Goal: Task Accomplishment & Management: Use online tool/utility

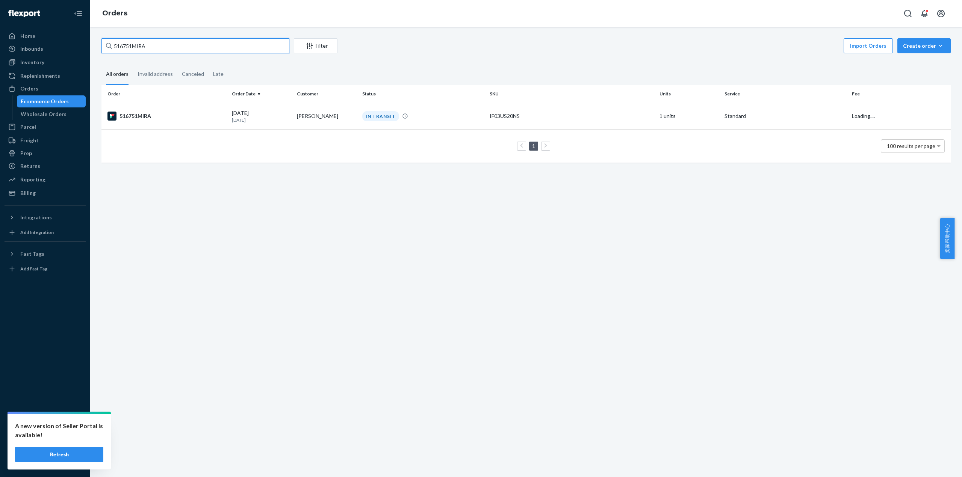
drag, startPoint x: 0, startPoint y: 0, endPoint x: 100, endPoint y: 47, distance: 110.1
click at [97, 42] on div "516751MIRA Filter Import Orders Create order Ecommerce order Removal order All …" at bounding box center [526, 104] width 861 height 132
type input "501131MIRA"
drag, startPoint x: 159, startPoint y: 42, endPoint x: 100, endPoint y: 42, distance: 59.0
click at [100, 42] on div "501131MIRA Filter Import Orders Create order Ecommerce order Removal order All …" at bounding box center [526, 104] width 861 height 132
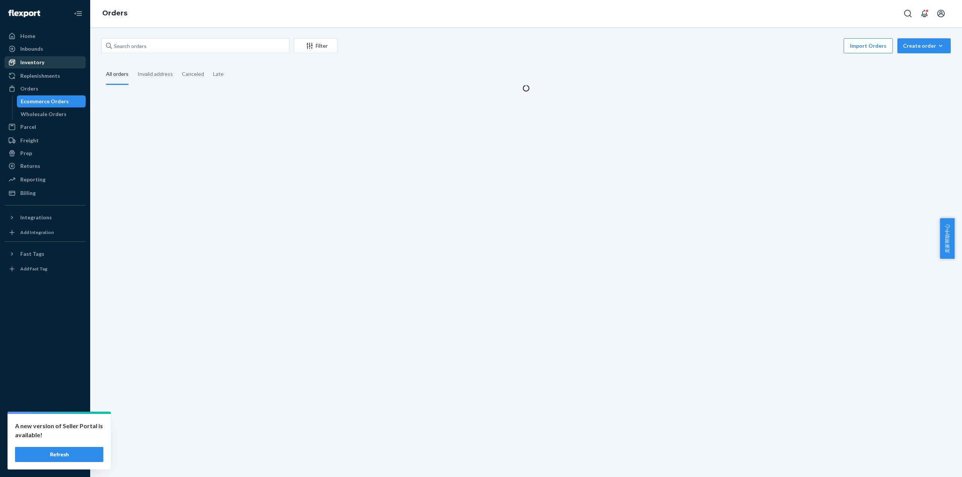
click at [50, 57] on div "Inventory" at bounding box center [45, 62] width 80 height 11
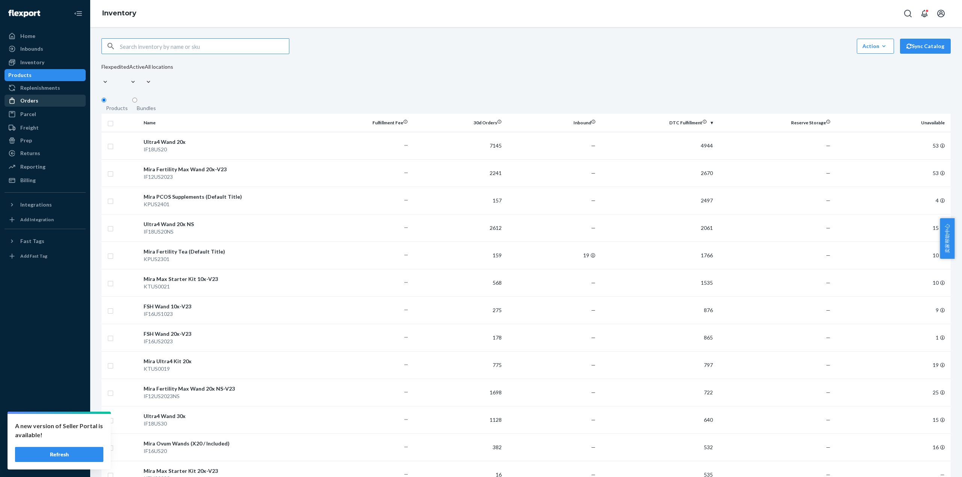
click at [53, 103] on div "Orders" at bounding box center [45, 100] width 80 height 11
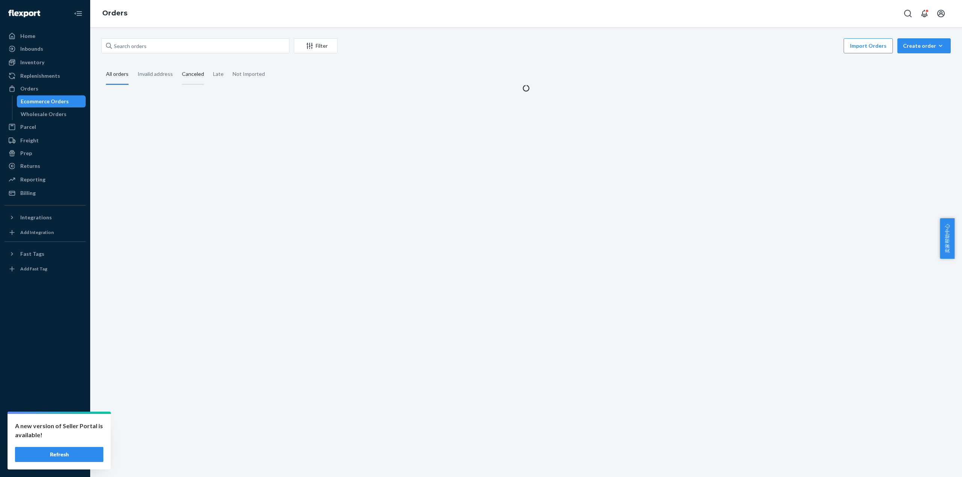
click at [190, 77] on div "Canceled" at bounding box center [193, 74] width 22 height 21
click at [177, 64] on input "Canceled" at bounding box center [177, 64] width 0 height 0
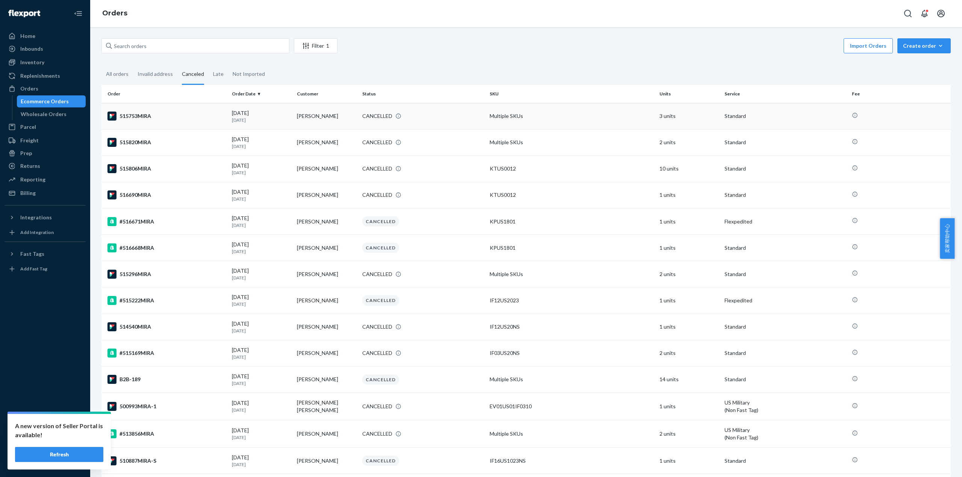
click at [134, 112] on div "515753MIRA" at bounding box center [166, 116] width 118 height 9
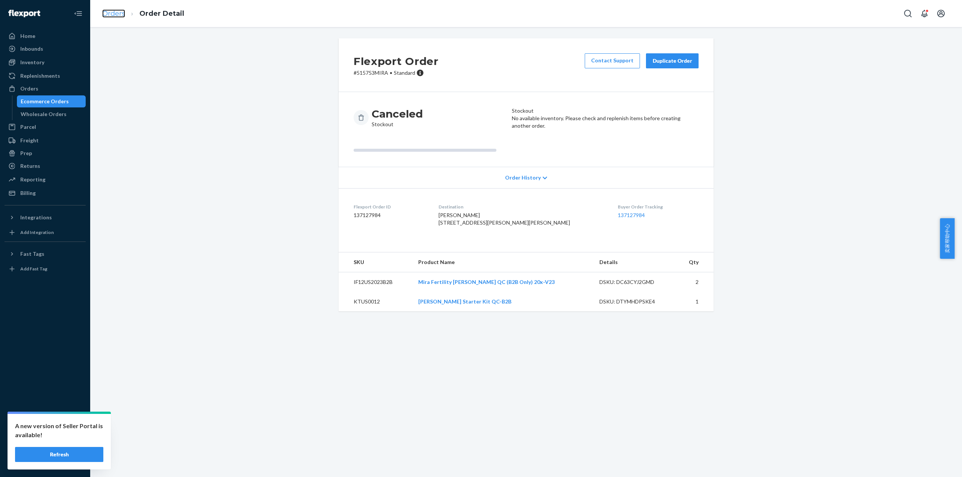
click at [118, 15] on link "Orders" at bounding box center [113, 13] width 23 height 8
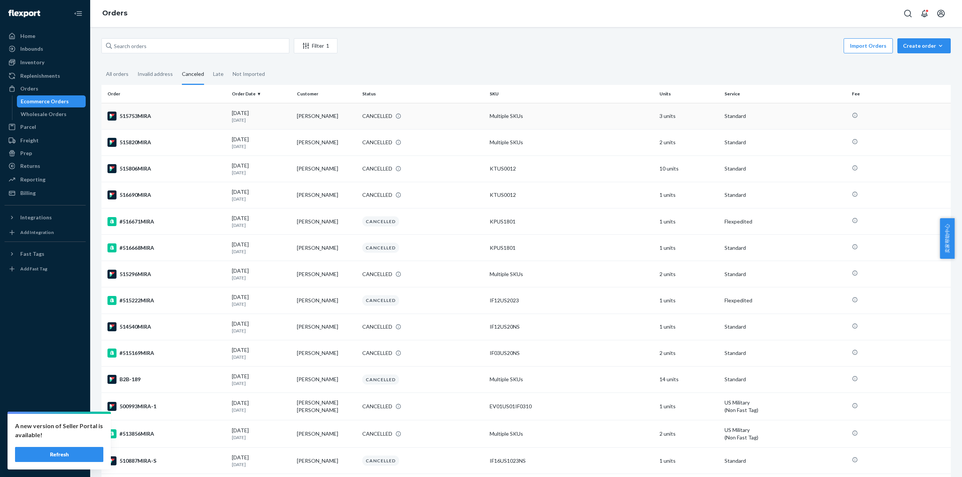
click at [133, 116] on div "515753MIRA" at bounding box center [166, 116] width 118 height 9
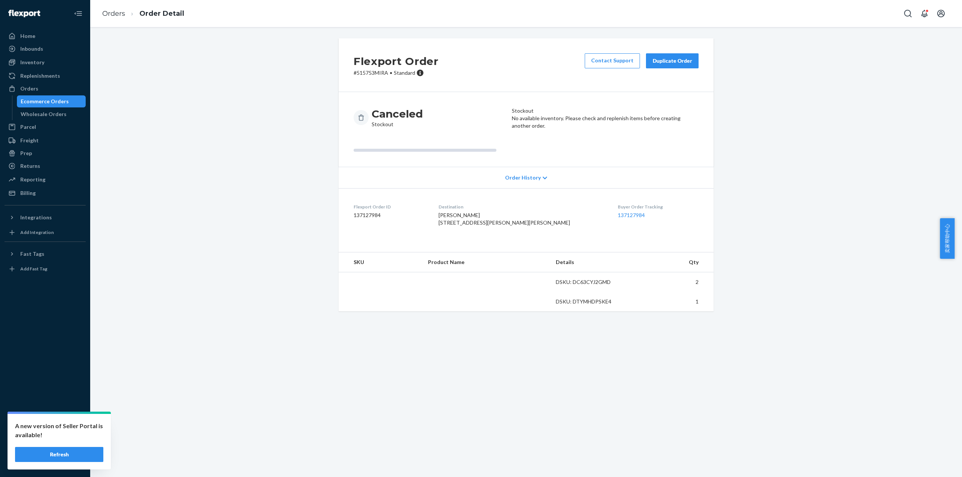
click at [367, 73] on p "# 515753MIRA • Standard" at bounding box center [396, 73] width 85 height 8
copy p "515753MIRA"
click at [112, 9] on link "Orders" at bounding box center [113, 13] width 23 height 8
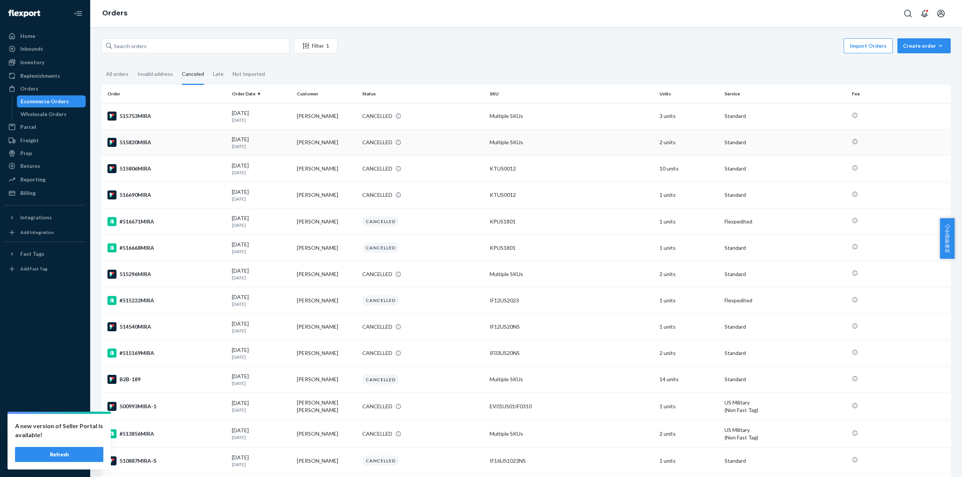
click at [126, 142] on div "515820MIRA" at bounding box center [166, 142] width 118 height 9
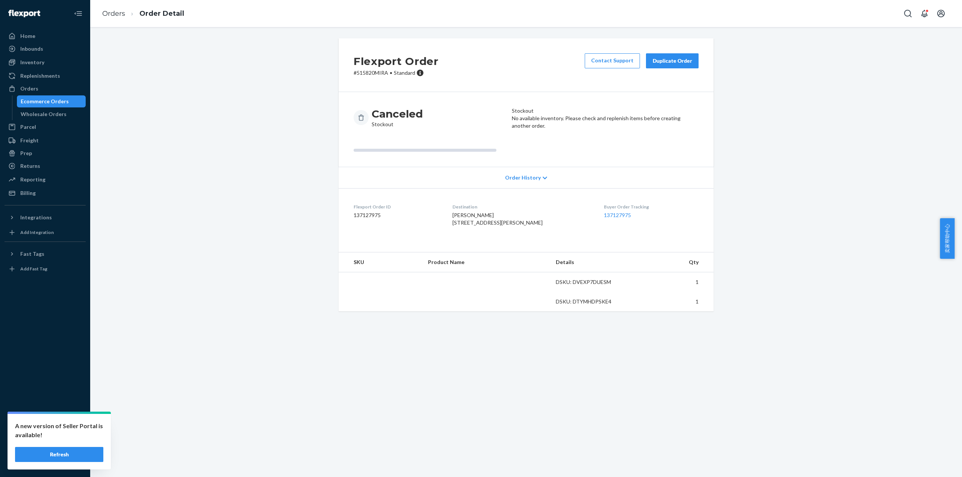
click at [371, 73] on p "# 515820MIRA • Standard" at bounding box center [396, 73] width 85 height 8
copy p "515820MIRA"
click at [119, 11] on link "Orders" at bounding box center [113, 13] width 23 height 8
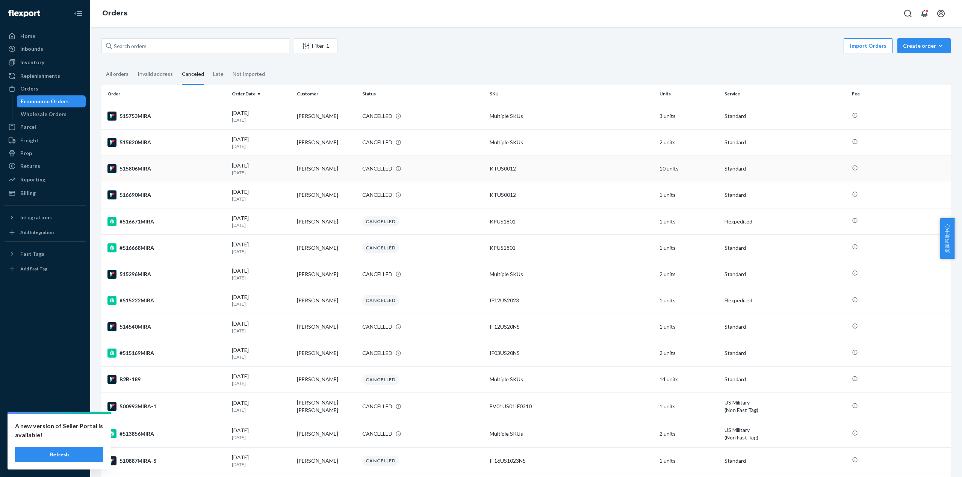
click at [133, 168] on div "515806MIRA" at bounding box center [166, 168] width 118 height 9
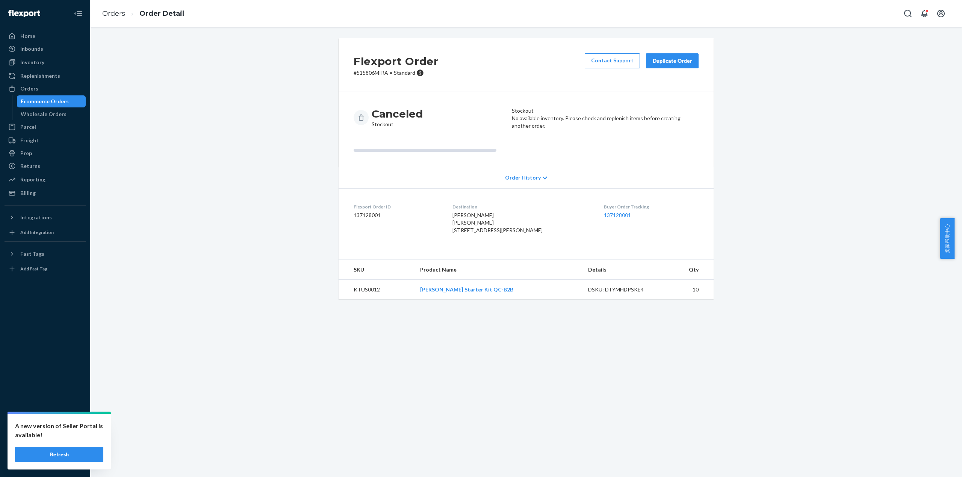
click at [368, 74] on p "# 515806MIRA • Standard" at bounding box center [396, 73] width 85 height 8
copy p "515806MIRA"
click at [116, 12] on link "Orders" at bounding box center [113, 13] width 23 height 8
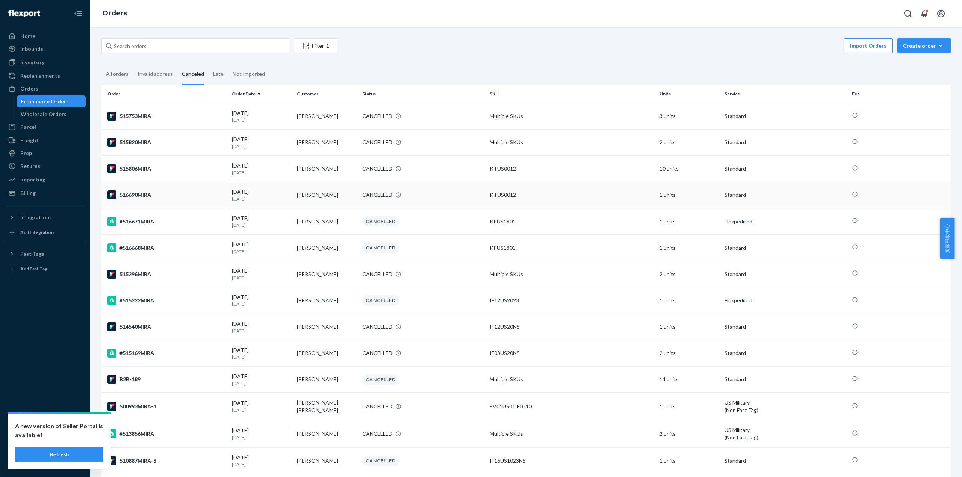
click at [131, 192] on div "516690MIRA" at bounding box center [166, 195] width 118 height 9
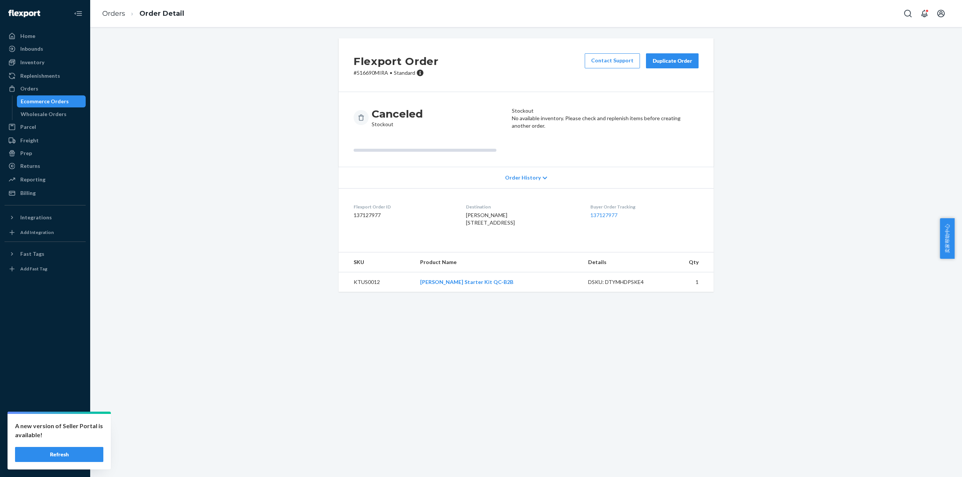
click at [374, 74] on p "# 516690MIRA • Standard" at bounding box center [396, 73] width 85 height 8
copy p "516690MIRA"
click at [39, 61] on div "Inventory" at bounding box center [32, 63] width 24 height 8
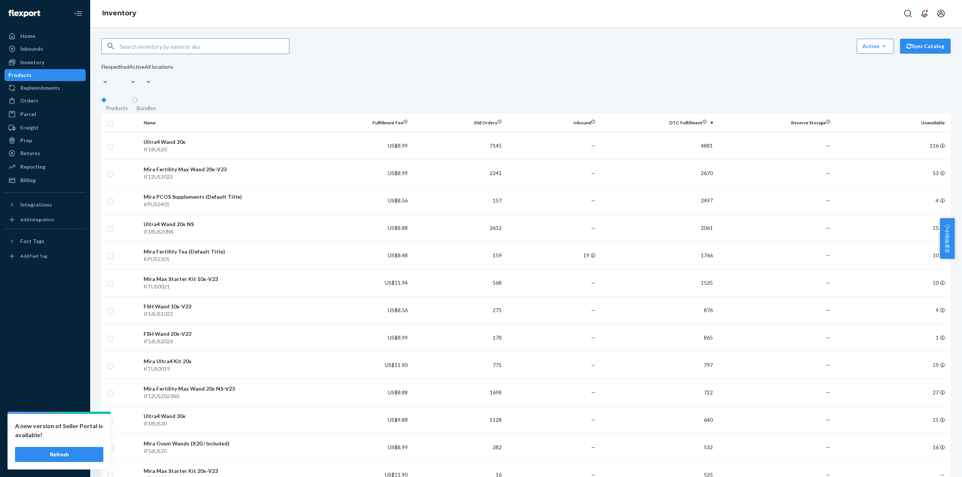
click at [136, 48] on input "text" at bounding box center [204, 46] width 169 height 15
type input "ktus0028"
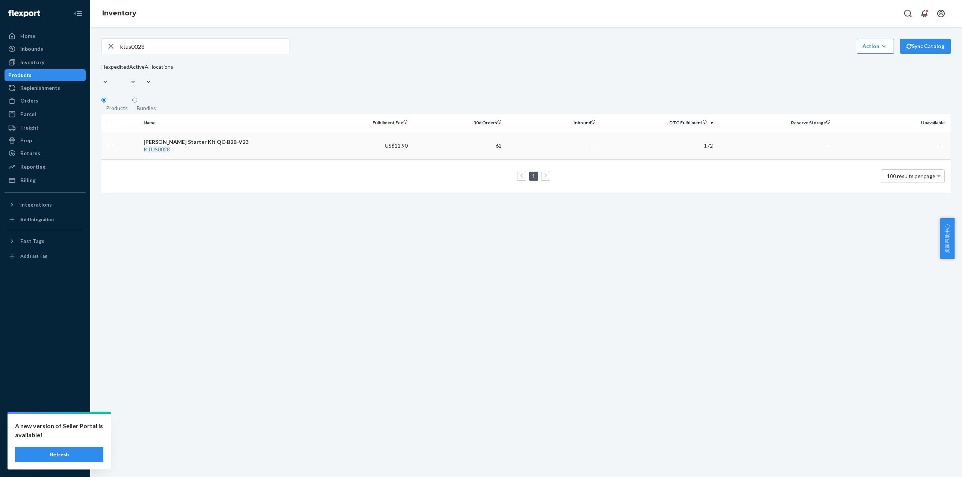
click at [193, 146] on div "KTUS0028" at bounding box center [229, 150] width 170 height 8
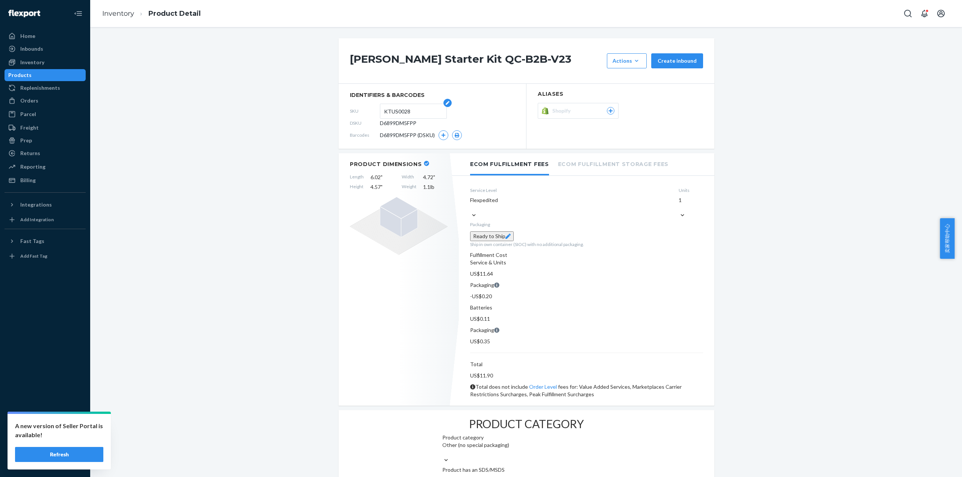
drag, startPoint x: 412, startPoint y: 113, endPoint x: 382, endPoint y: 109, distance: 30.3
click at [384, 109] on input "KTUS0028" at bounding box center [413, 111] width 59 height 14
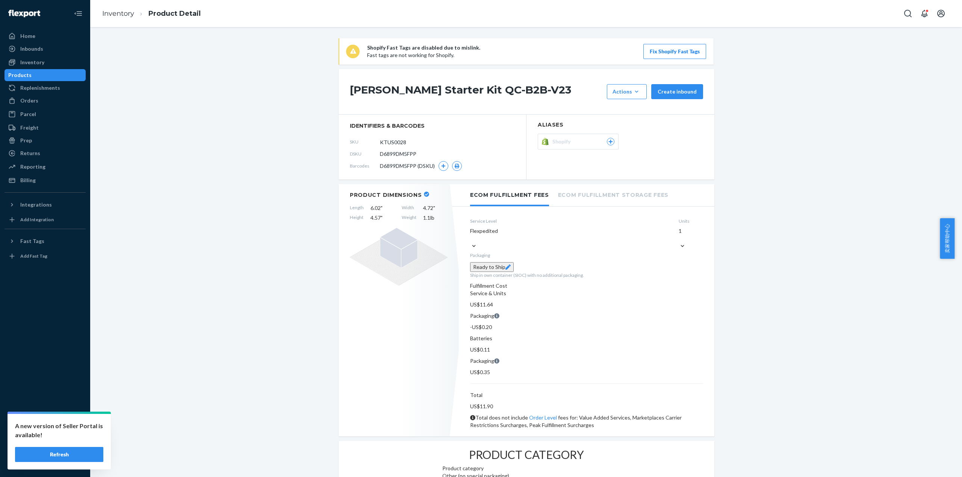
click at [423, 124] on section "identifiers & barcodes SKU KTUS0028 DSKU D6899DM5FPP Barcodes D6899DM5FPP (DSKU)" at bounding box center [433, 147] width 188 height 65
drag, startPoint x: 416, startPoint y: 154, endPoint x: 374, endPoint y: 154, distance: 42.1
click at [374, 154] on div "DSKU D6899DM5FPP" at bounding box center [432, 154] width 165 height 12
copy div "D6899DM5FPP"
click at [30, 103] on div "Orders" at bounding box center [29, 101] width 18 height 8
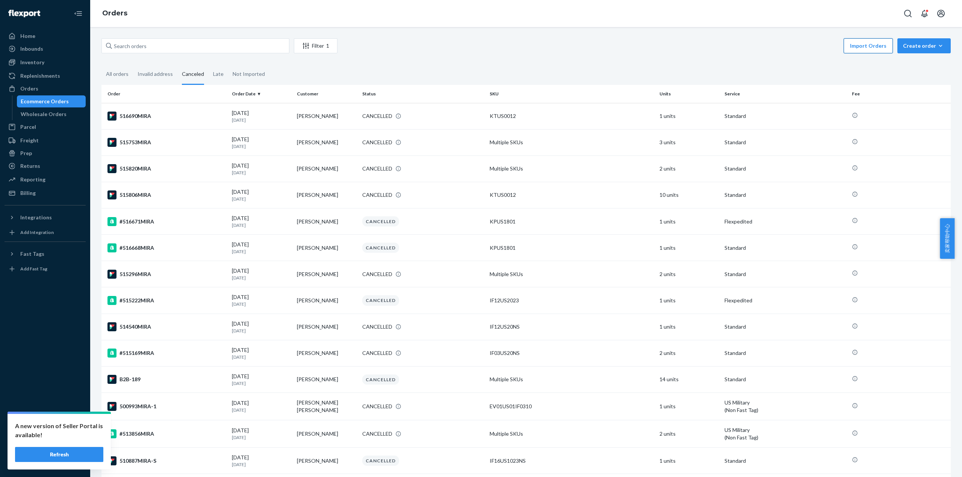
click at [865, 42] on button "Import Orders" at bounding box center [868, 45] width 49 height 15
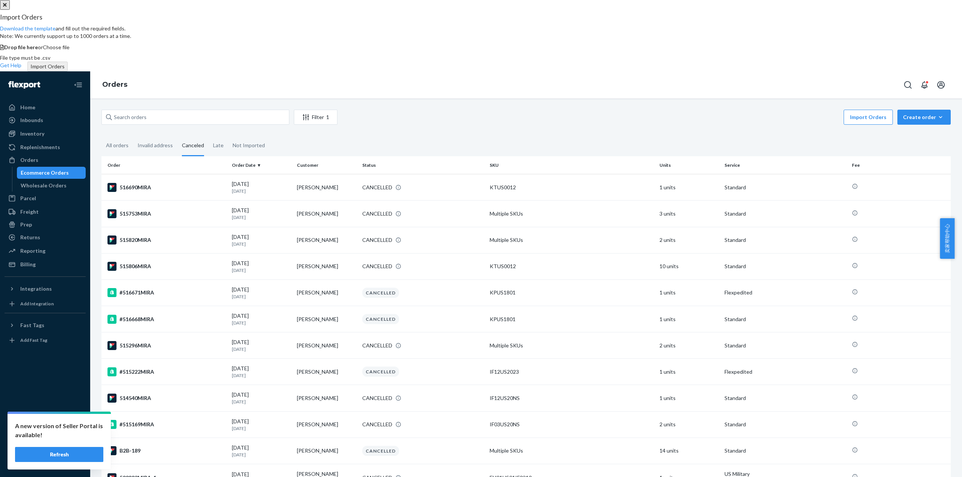
click at [70, 50] on span "Choose file" at bounding box center [56, 47] width 27 height 6
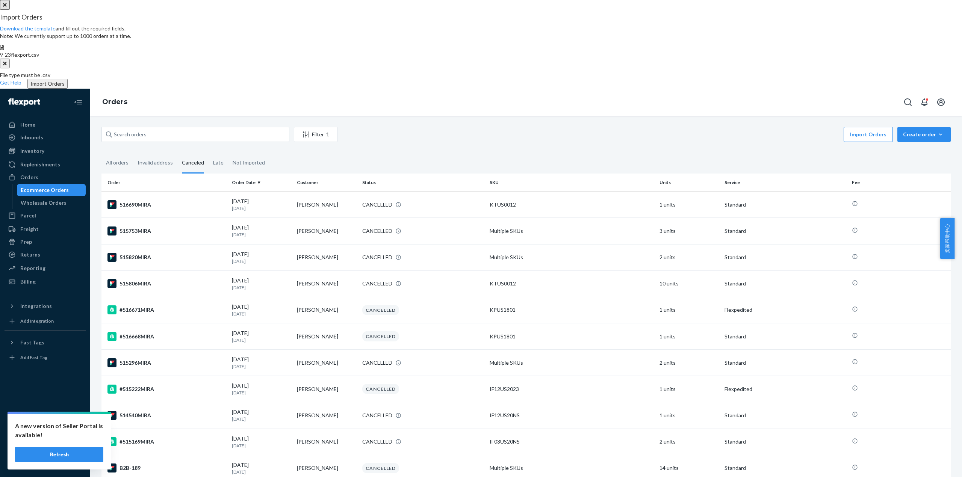
click at [68, 89] on button "Import Orders" at bounding box center [47, 84] width 40 height 10
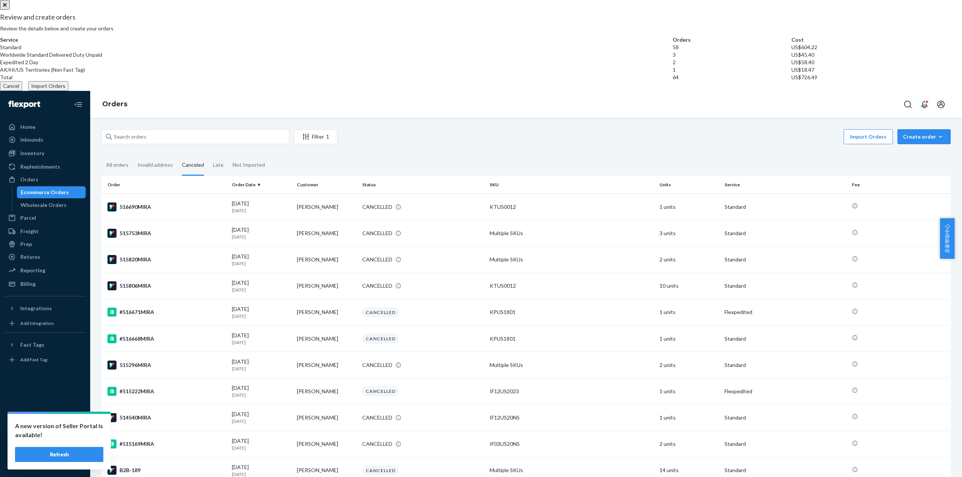
click at [68, 91] on button "Import Orders" at bounding box center [48, 86] width 40 height 10
